Goal: Task Accomplishment & Management: Manage account settings

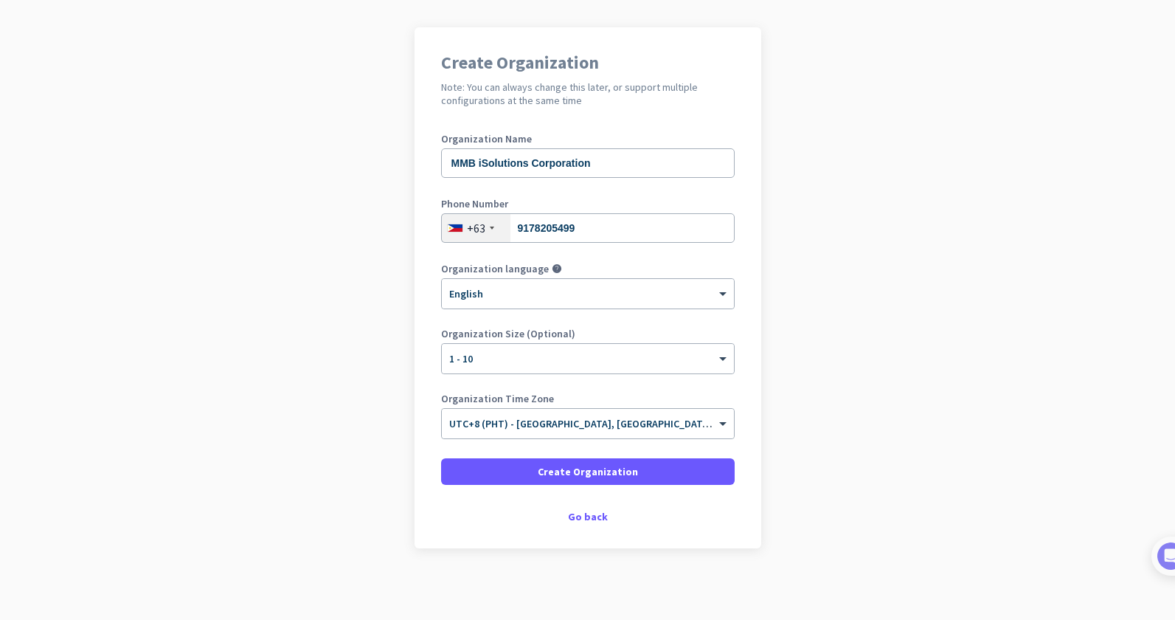
scroll to position [94, 0]
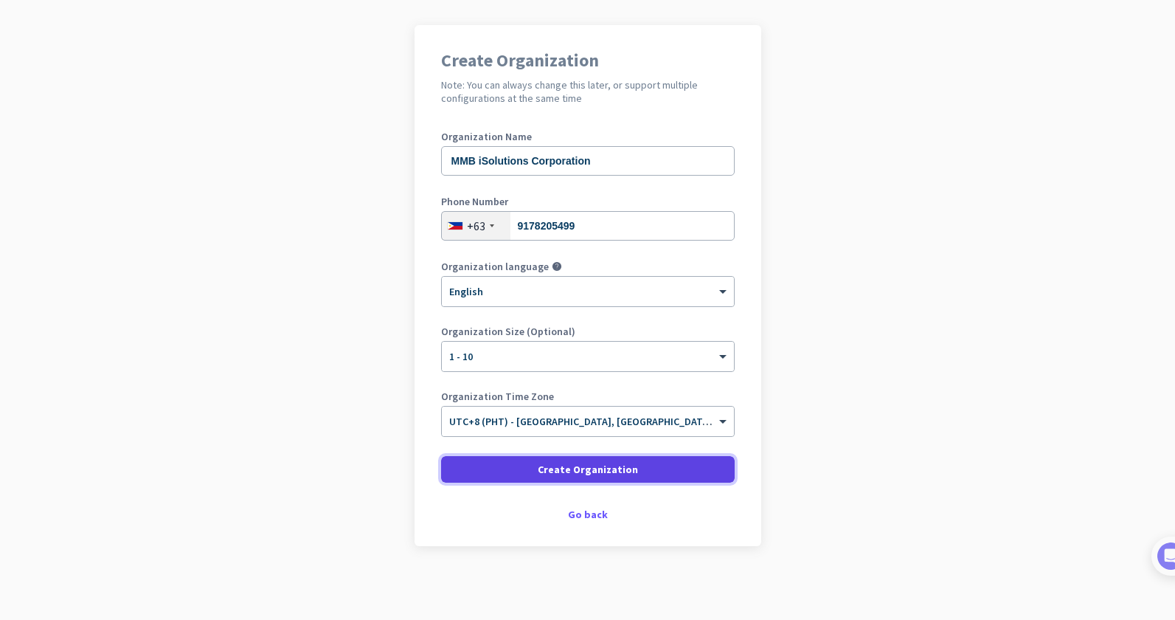
click at [625, 476] on span "Create Organization" at bounding box center [588, 469] width 100 height 15
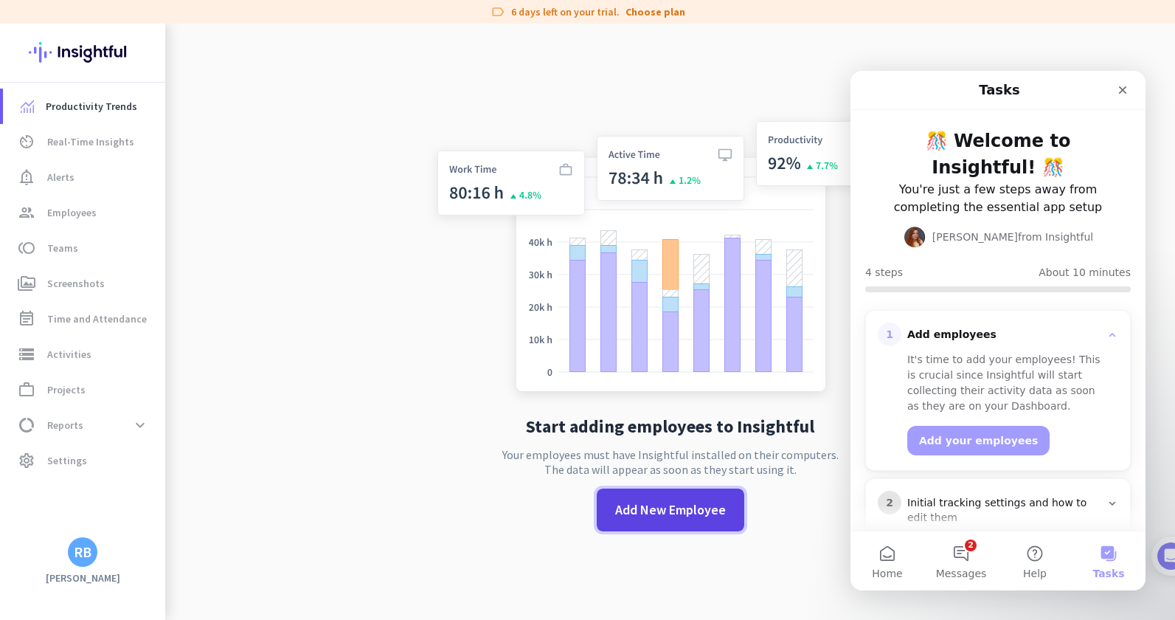
click at [643, 510] on span "Add New Employee" at bounding box center [670, 509] width 111 height 19
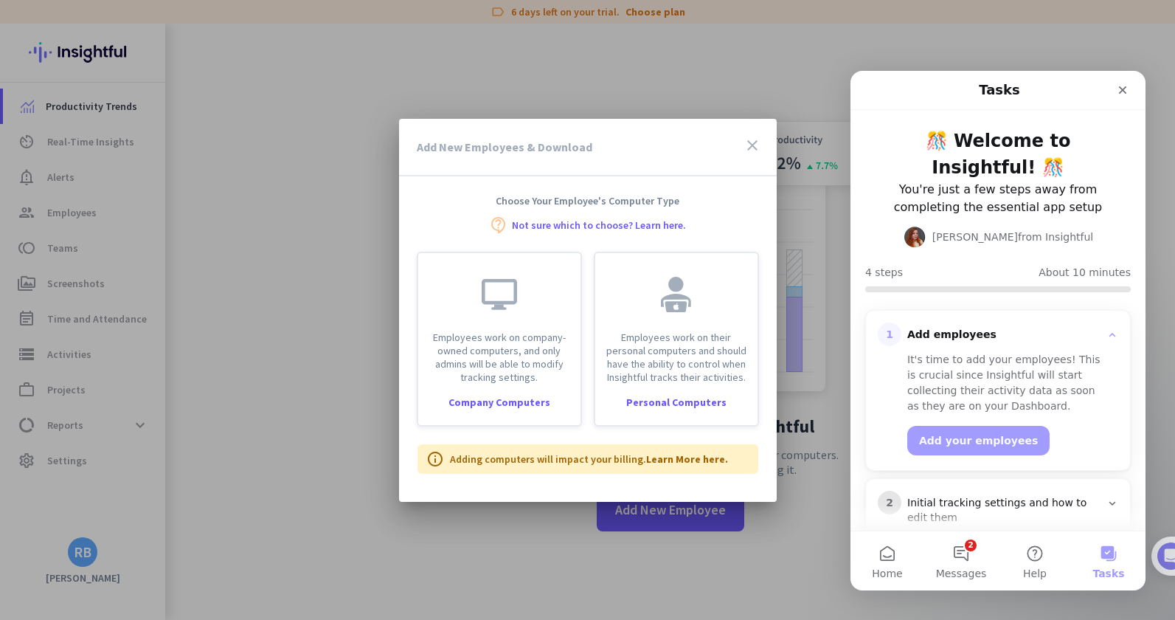
click at [752, 142] on icon "close" at bounding box center [753, 145] width 18 height 18
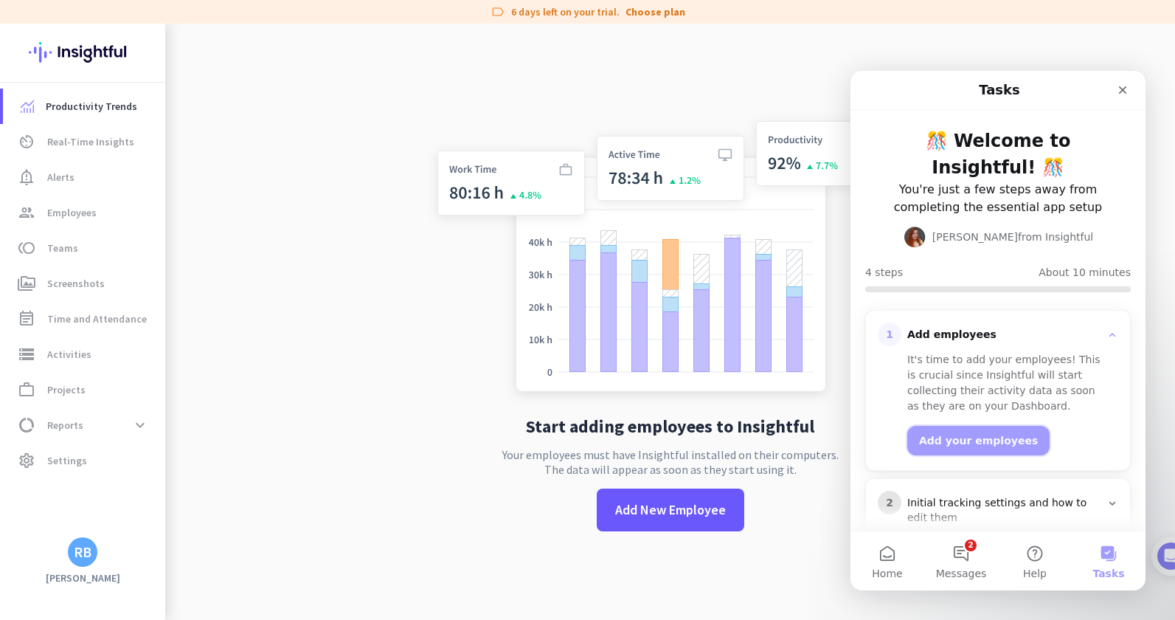
click at [933, 434] on button "Add your employees" at bounding box center [978, 441] width 142 height 30
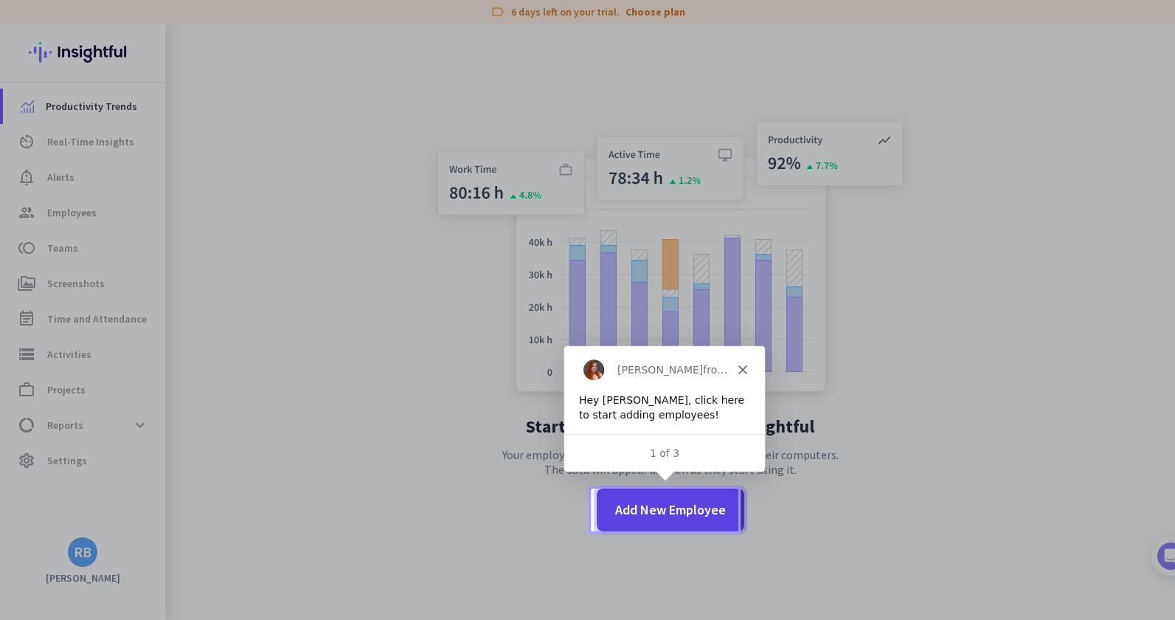
click at [627, 508] on span "Add New Employee" at bounding box center [670, 509] width 111 height 19
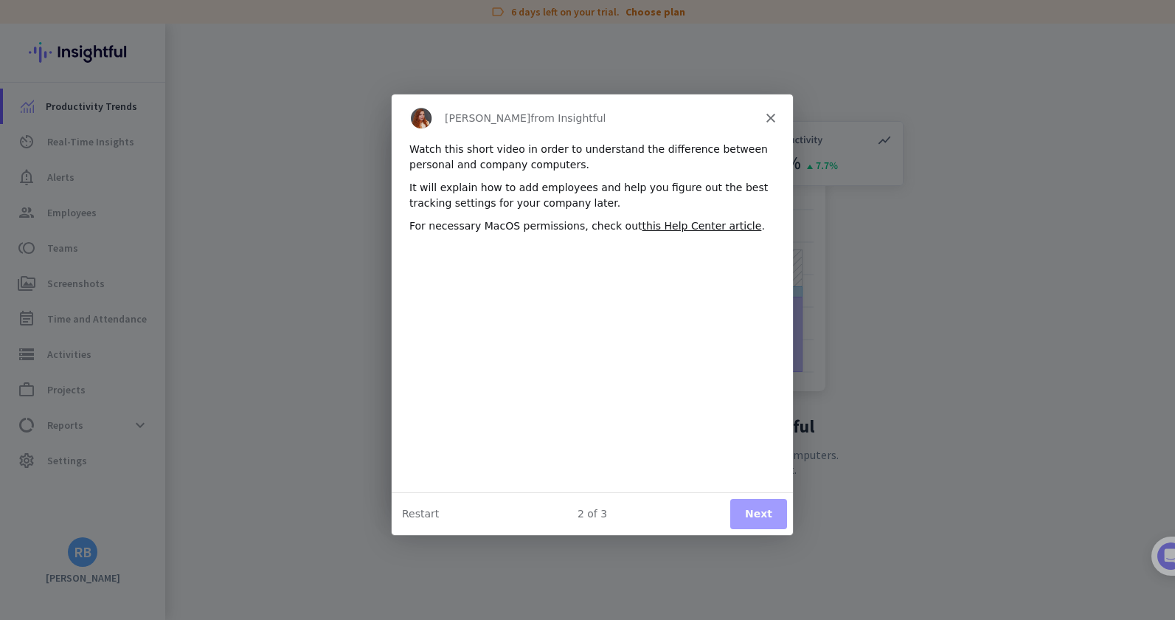
click at [755, 513] on button "Next" at bounding box center [757, 512] width 57 height 30
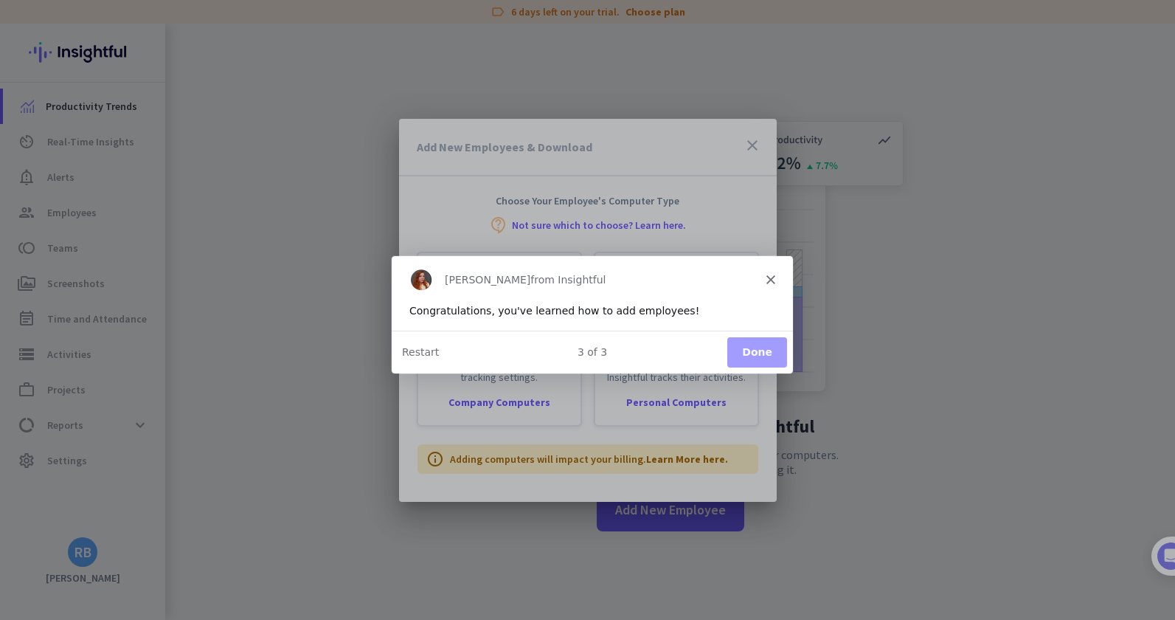
click at [767, 350] on button "Done" at bounding box center [756, 351] width 60 height 30
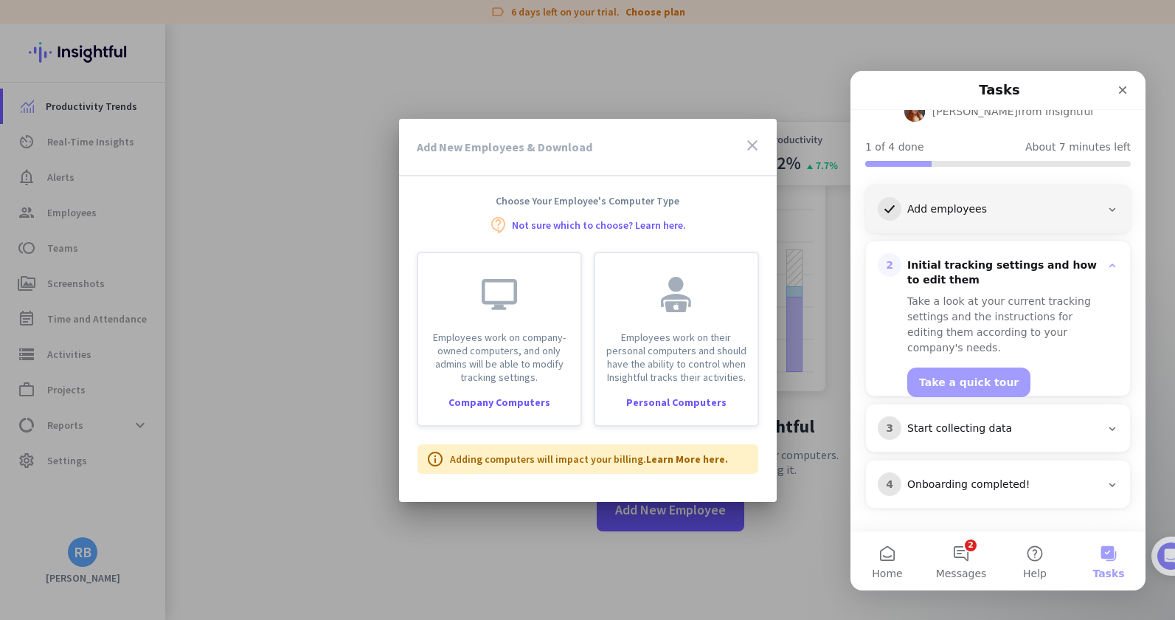
scroll to position [125, 0]
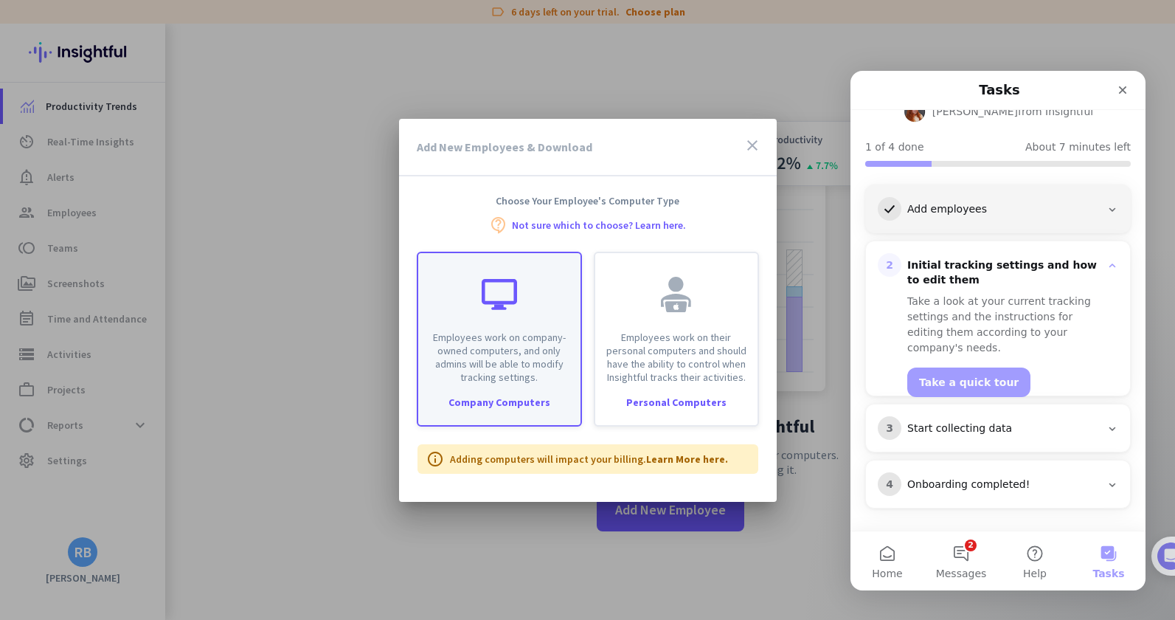
click at [519, 330] on p "Employees work on company-owned computers, and only admins will be able to modi…" at bounding box center [499, 356] width 145 height 53
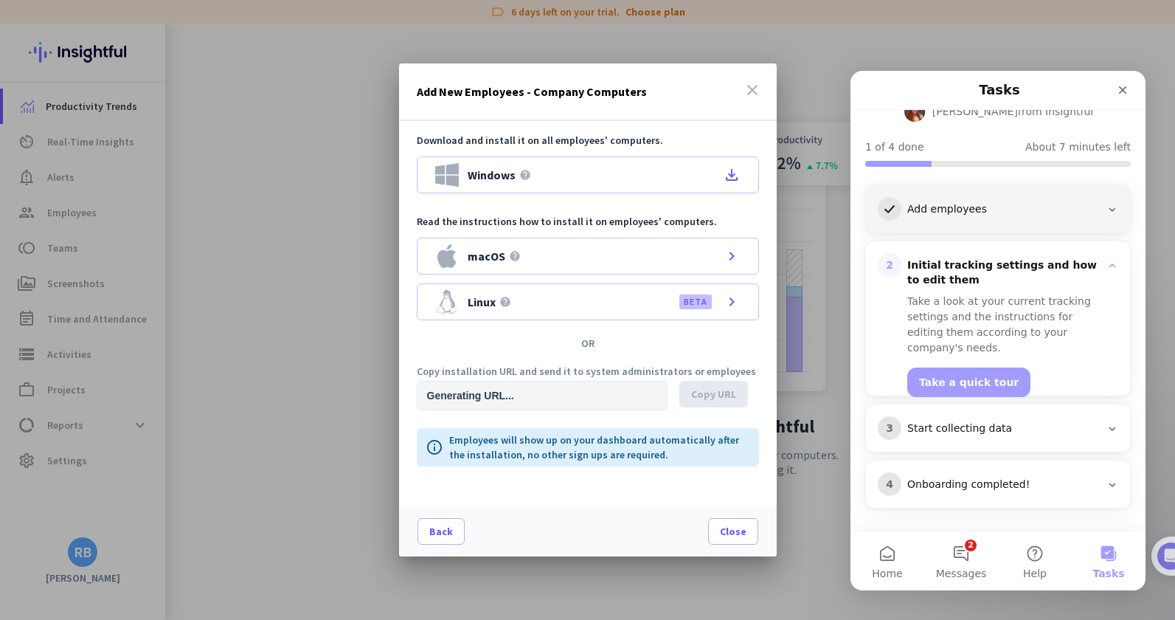
type input "https://app.insightful.io/#/installation/company?token=eyJhbGciOiJIUzI1NiIsInR5…"
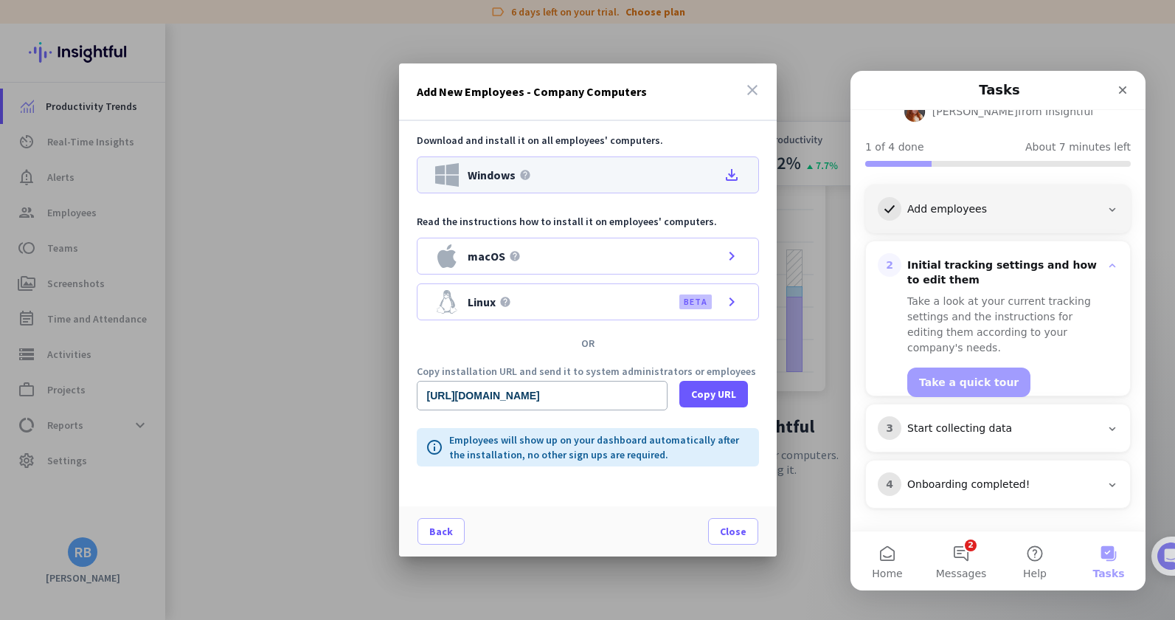
click at [731, 176] on icon "file_download" at bounding box center [732, 175] width 18 height 18
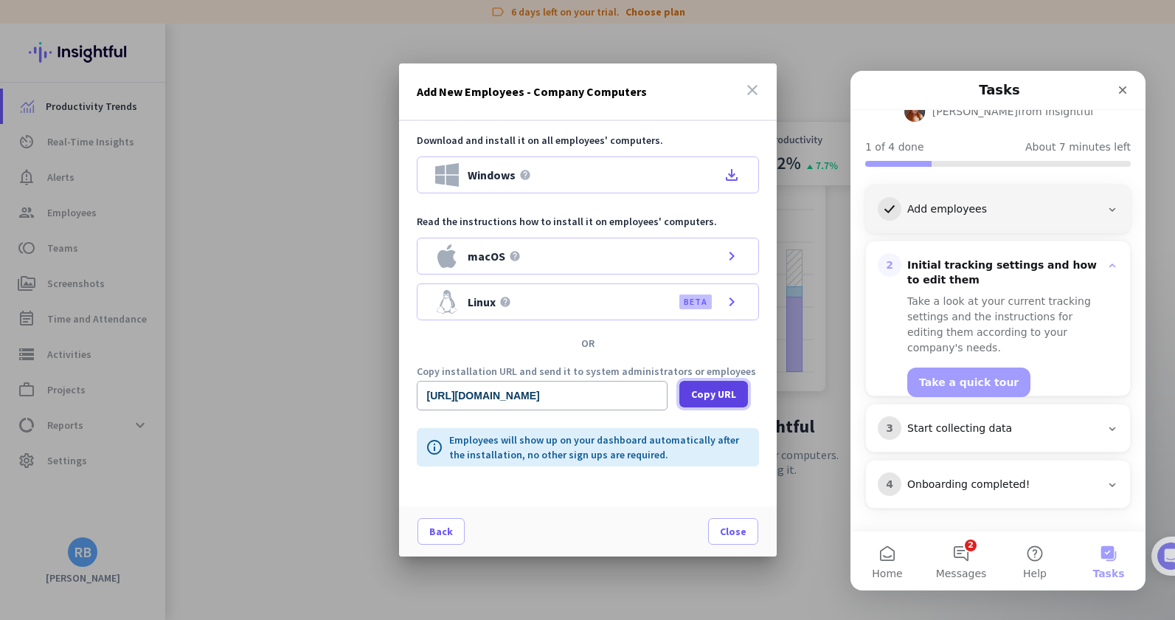
click at [714, 392] on span "Copy URL" at bounding box center [713, 394] width 45 height 15
click at [736, 526] on span "Close" at bounding box center [733, 531] width 27 height 15
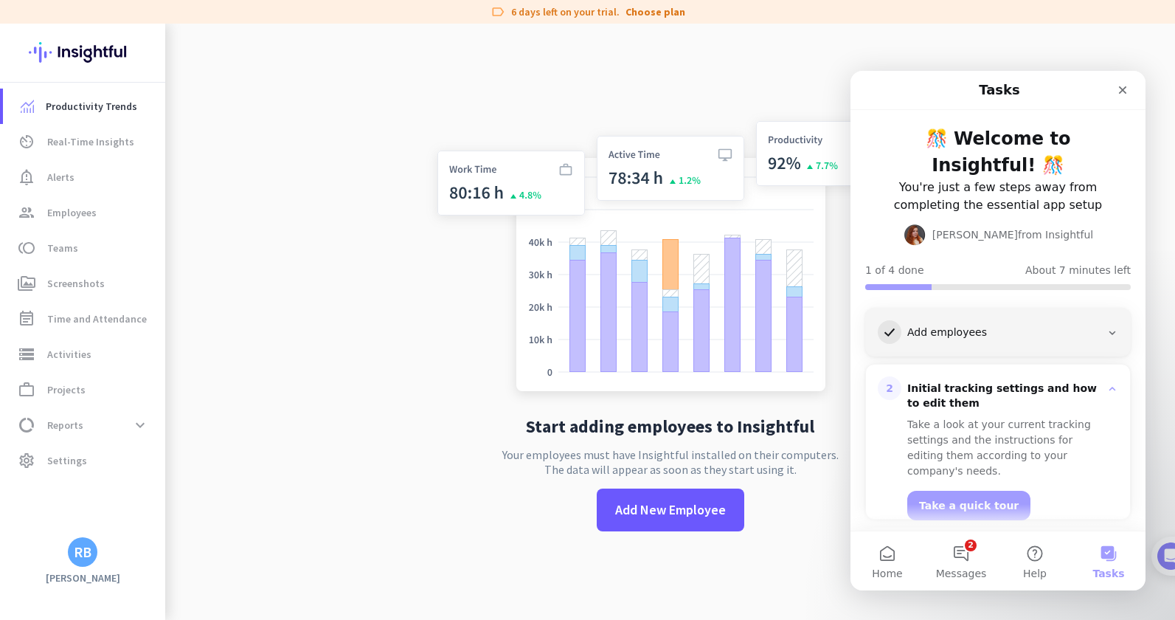
scroll to position [0, 0]
click at [962, 557] on button "2 Messages" at bounding box center [961, 560] width 74 height 59
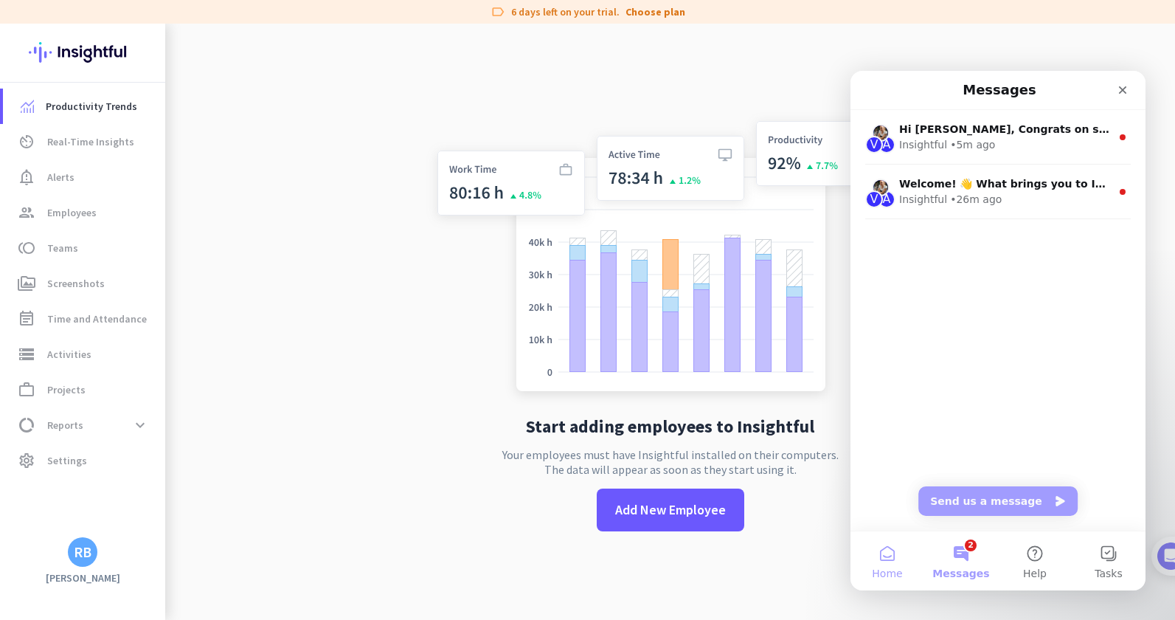
click at [880, 560] on button "Home" at bounding box center [888, 560] width 74 height 59
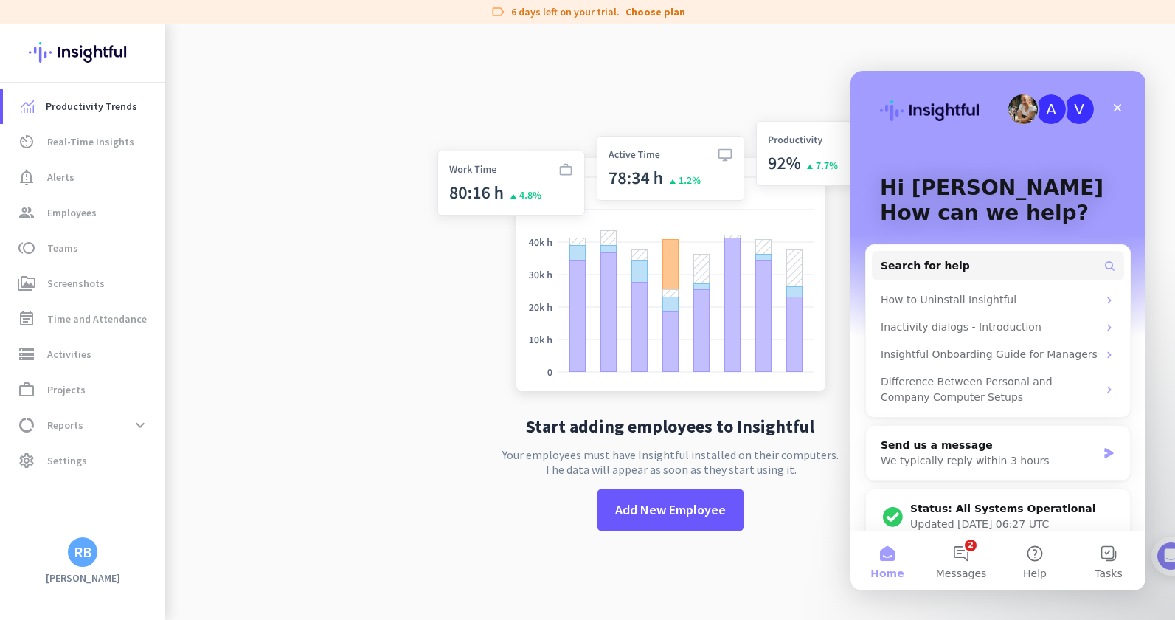
click at [751, 56] on div "Start adding employees to Insightful Your employees must have Insightful instal…" at bounding box center [670, 334] width 488 height 620
click at [83, 555] on div "RB" at bounding box center [83, 551] width 18 height 15
click at [129, 524] on span "Sign out" at bounding box center [161, 523] width 89 height 13
